Goal: Book appointment/travel/reservation

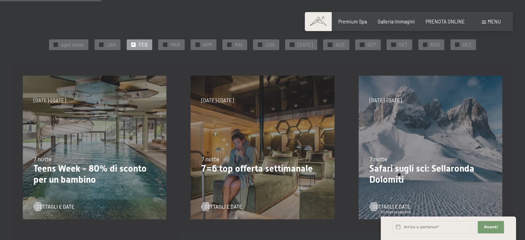
scroll to position [143, 0]
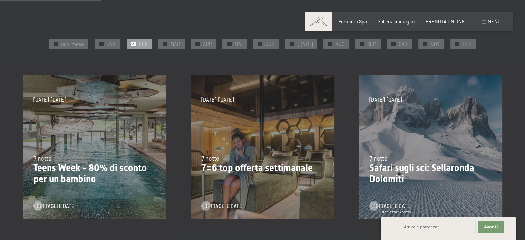
click at [98, 144] on div "27/9/2025-21/12/2025 10/1/2026-18/1/2026 31/1/2026-15/2/2026 7/3/2026-29/3/2026…" at bounding box center [95, 147] width 168 height 168
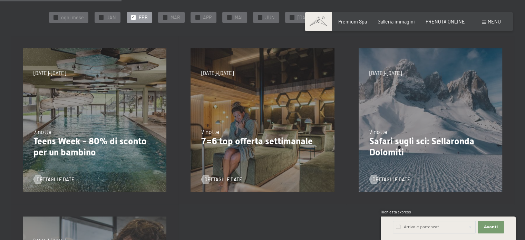
scroll to position [174, 0]
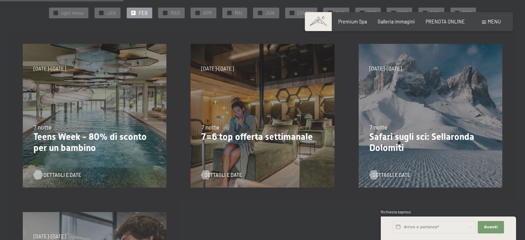
click at [68, 174] on span "Dettagli e Date" at bounding box center [62, 175] width 38 height 7
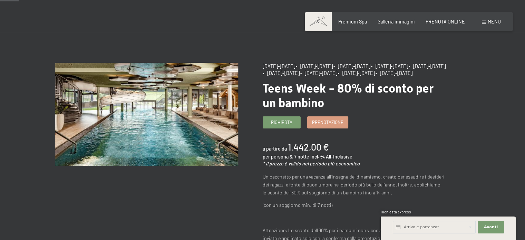
scroll to position [48, 0]
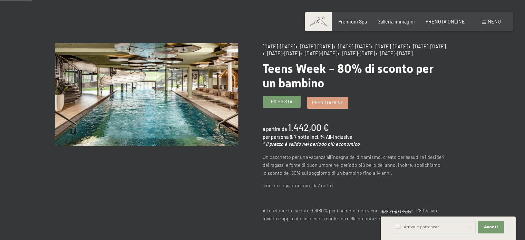
click at [286, 107] on link "Richiesta" at bounding box center [281, 101] width 37 height 11
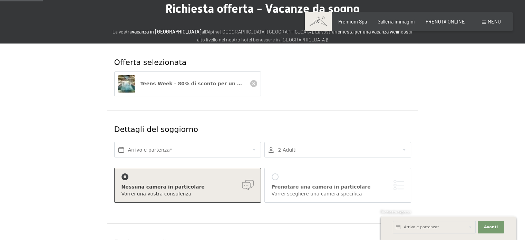
scroll to position [59, 0]
click at [154, 153] on input "text" at bounding box center [187, 150] width 147 height 16
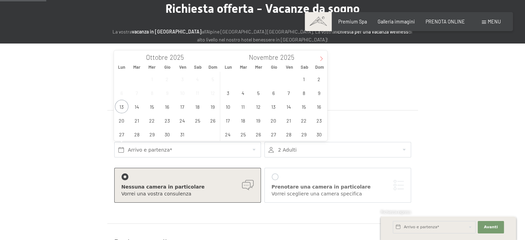
click at [322, 59] on icon at bounding box center [321, 58] width 5 height 5
type input "2026"
click at [322, 59] on icon at bounding box center [321, 58] width 5 height 5
type input "2026"
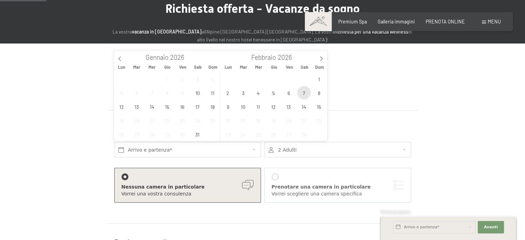
click at [306, 89] on span "7" at bounding box center [303, 92] width 13 height 13
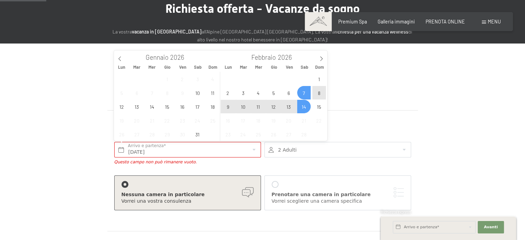
click at [305, 103] on span "14" at bounding box center [303, 106] width 13 height 13
type input "Sab. 07/02/2026 - Sab. 14/02/2026"
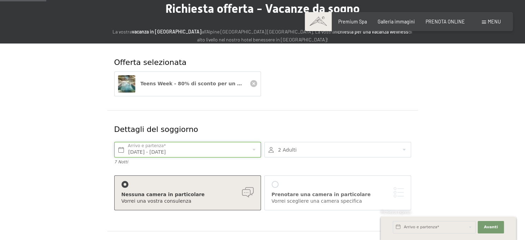
scroll to position [76, 0]
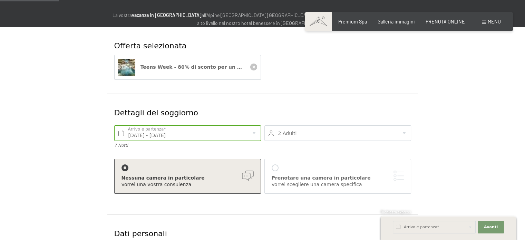
click at [398, 135] on div at bounding box center [337, 133] width 147 height 16
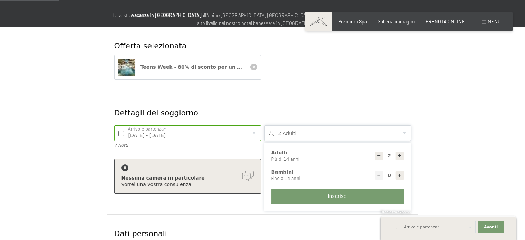
click at [399, 175] on icon at bounding box center [399, 175] width 5 height 5
type input "1"
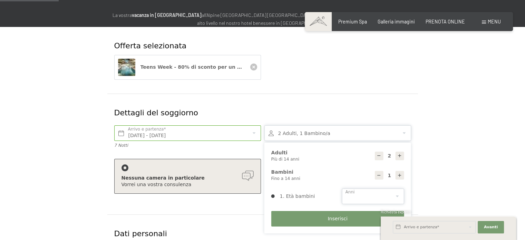
click at [398, 192] on select "0 1 2 3 4 5 6 7 8 9 10 11 12 13 14" at bounding box center [373, 196] width 62 height 16
select select "10"
click at [342, 188] on select "0 1 2 3 4 5 6 7 8 9 10 11 12 13 14" at bounding box center [373, 196] width 62 height 16
click at [305, 216] on button "Inserisci" at bounding box center [337, 219] width 133 height 16
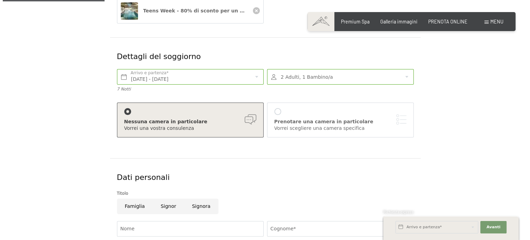
scroll to position [153, 0]
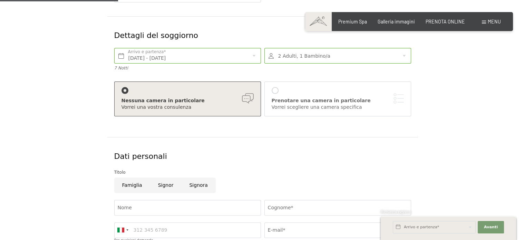
click at [323, 106] on div "Vorrei scegliere una camera specifica" at bounding box center [338, 107] width 132 height 7
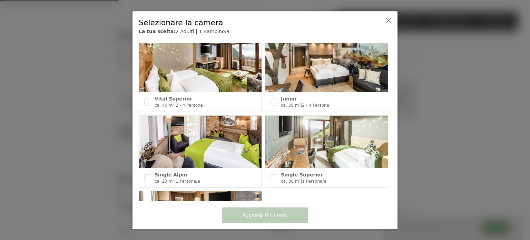
scroll to position [292, 0]
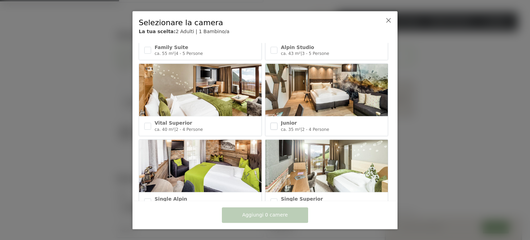
click at [272, 123] on input "checkbox" at bounding box center [274, 126] width 7 height 7
checkbox input "true"
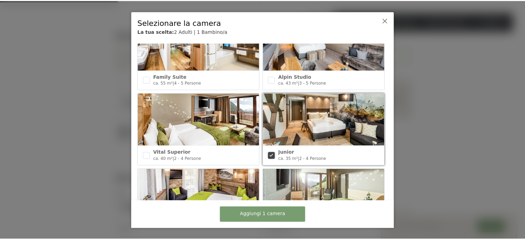
scroll to position [208, 0]
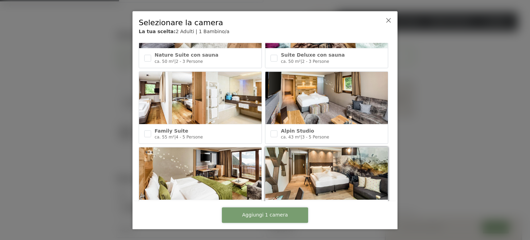
click at [267, 215] on span "Aggiungi 1 camera" at bounding box center [265, 215] width 46 height 7
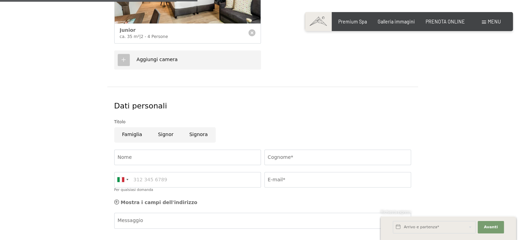
scroll to position [325, 0]
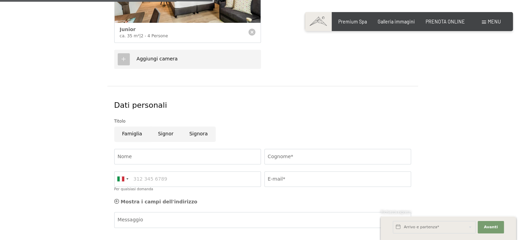
click at [137, 134] on input "Famiglia" at bounding box center [132, 134] width 36 height 16
radio input "true"
click at [139, 153] on input "Nome" at bounding box center [187, 157] width 147 height 16
type input "ANTONIO"
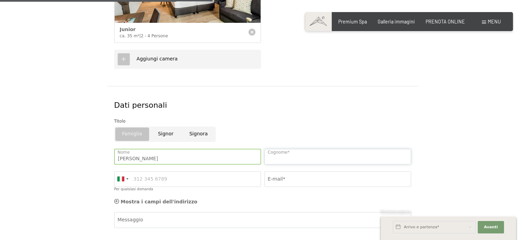
click at [279, 159] on input "Cognome*" at bounding box center [337, 157] width 147 height 16
type input "MARTELLI"
click at [211, 172] on input "Per qualsiasi domanda" at bounding box center [187, 179] width 147 height 16
type input "3933636137"
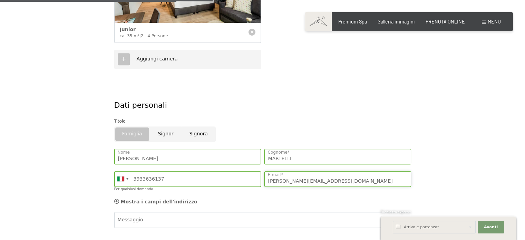
click at [346, 181] on input "ANTONIO.MARTELLI2@GMAIL.COM" at bounding box center [337, 179] width 147 height 16
type input "A"
type input "antoniomartelli@inwind.it"
click at [286, 198] on div "Mostra i campi dell'indirizzo Nascondere i campi dell'indirizzo" at bounding box center [263, 202] width 300 height 14
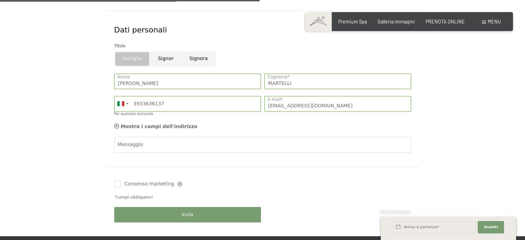
scroll to position [400, 0]
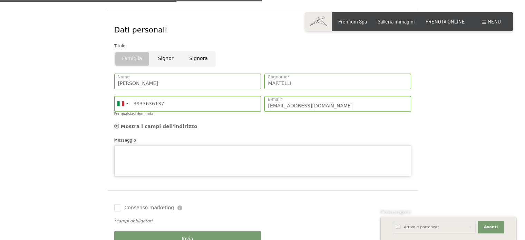
click at [151, 143] on div "Messaggio" at bounding box center [262, 157] width 297 height 40
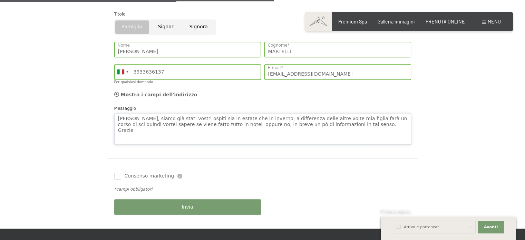
scroll to position [432, 0]
type textarea "Buongiorno, siamo già stati vostri ospiti sia in estate che in inverno; a diffe…"
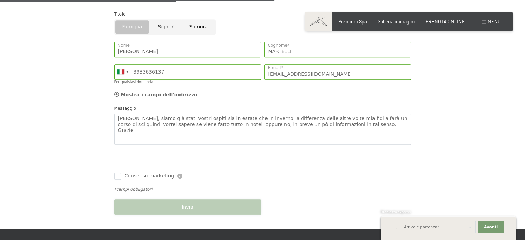
click at [182, 203] on div "Invia" at bounding box center [188, 207] width 150 height 22
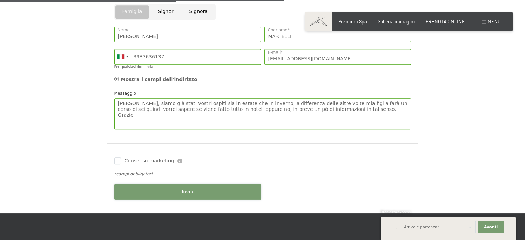
scroll to position [449, 0]
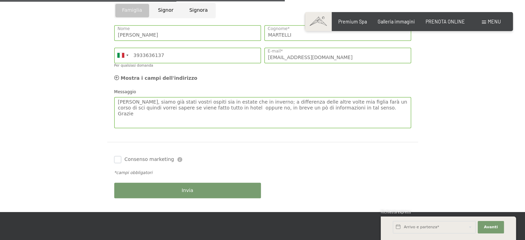
click at [117, 158] on input "Consenso marketing" at bounding box center [117, 159] width 7 height 7
checkbox input "true"
click at [184, 189] on span "Invia" at bounding box center [188, 190] width 12 height 7
